Goal: Task Accomplishment & Management: Use online tool/utility

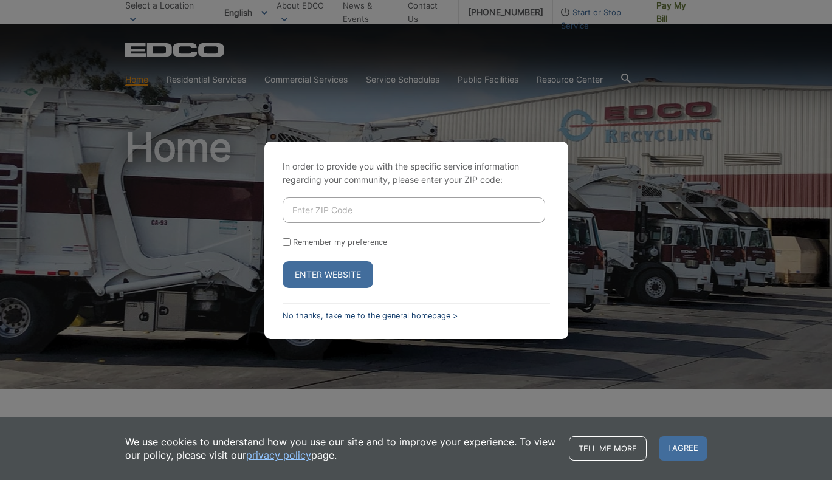
click at [364, 313] on link "No thanks, take me to the general homepage >" at bounding box center [369, 315] width 175 height 9
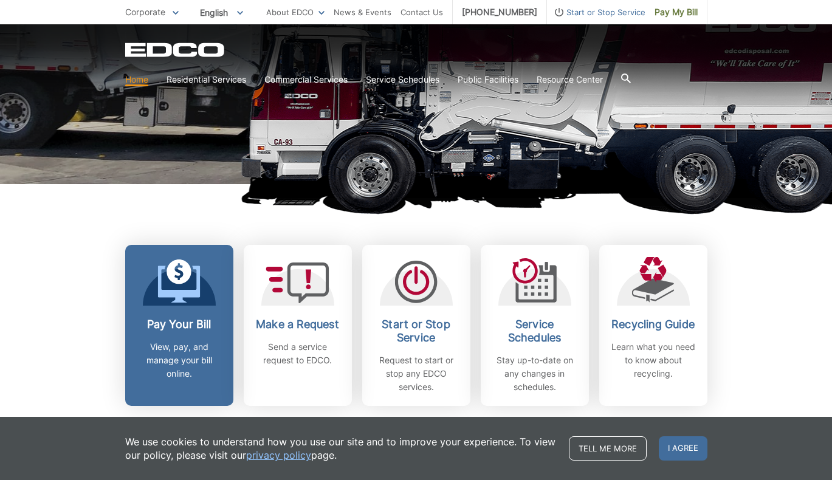
scroll to position [212, 0]
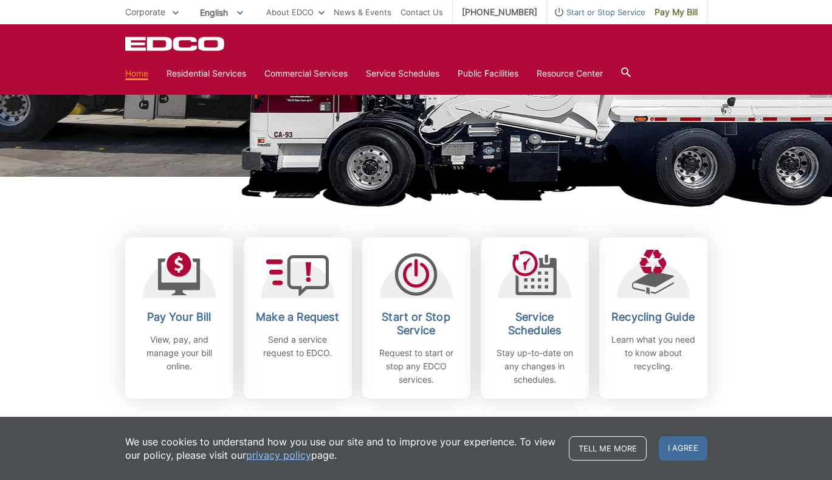
click at [175, 301] on link "Pay Your Bill View, pay, and manage your bill online." at bounding box center [179, 318] width 108 height 161
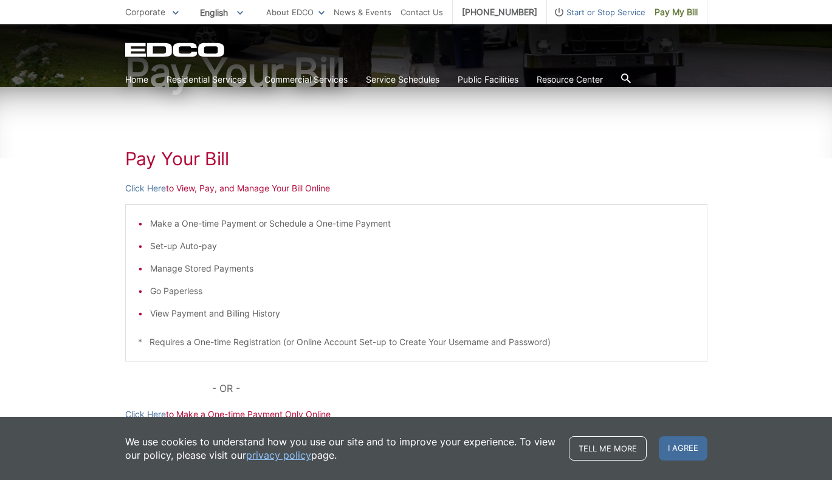
scroll to position [128, 0]
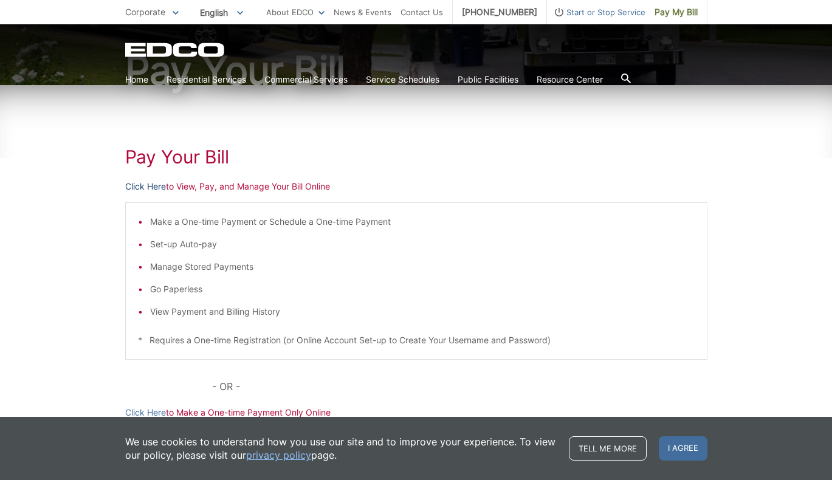
click at [143, 186] on link "Click Here" at bounding box center [145, 186] width 41 height 13
